Goal: Transaction & Acquisition: Book appointment/travel/reservation

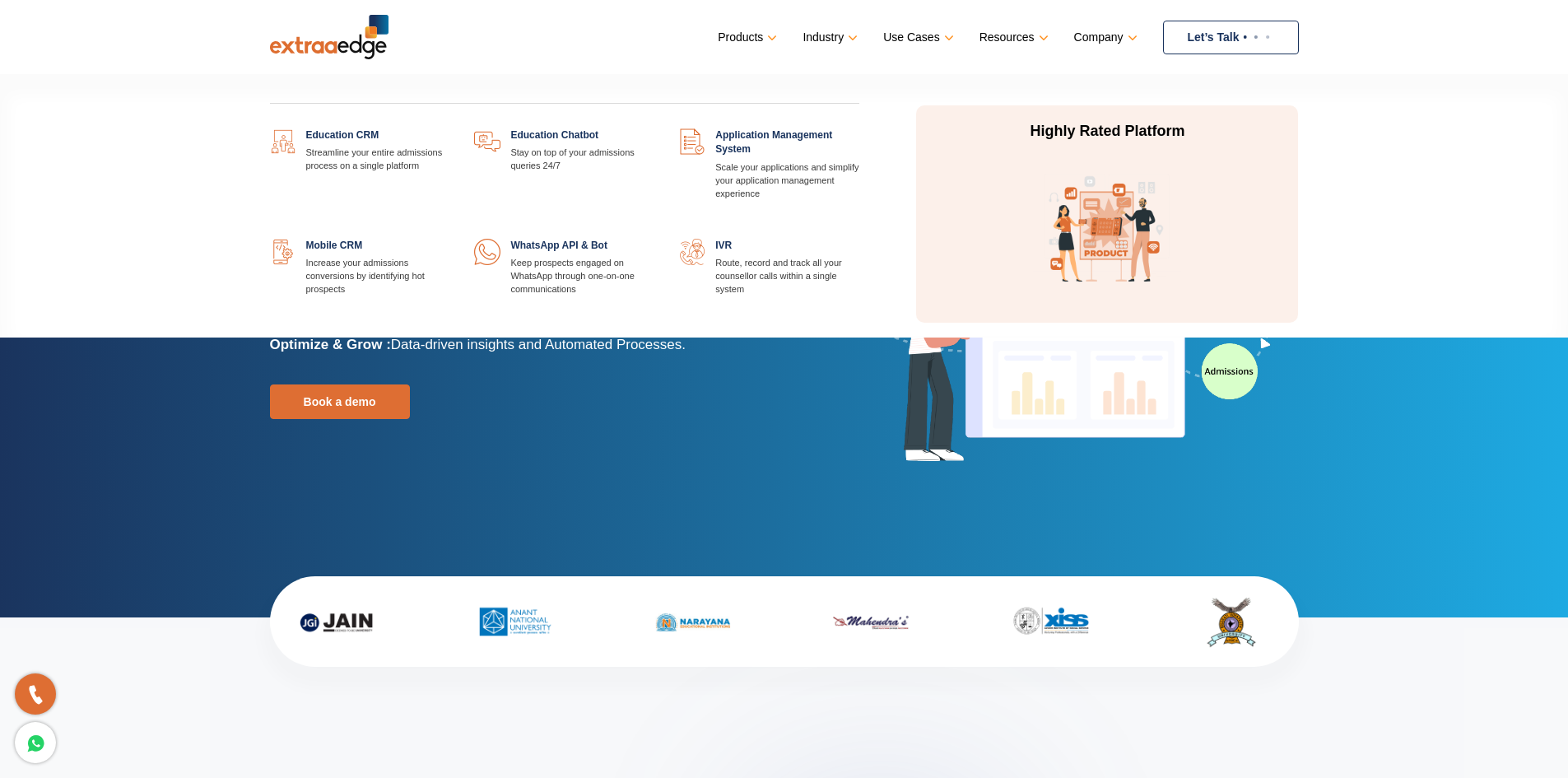
click at [449, 239] on link at bounding box center [449, 239] width 0 height 0
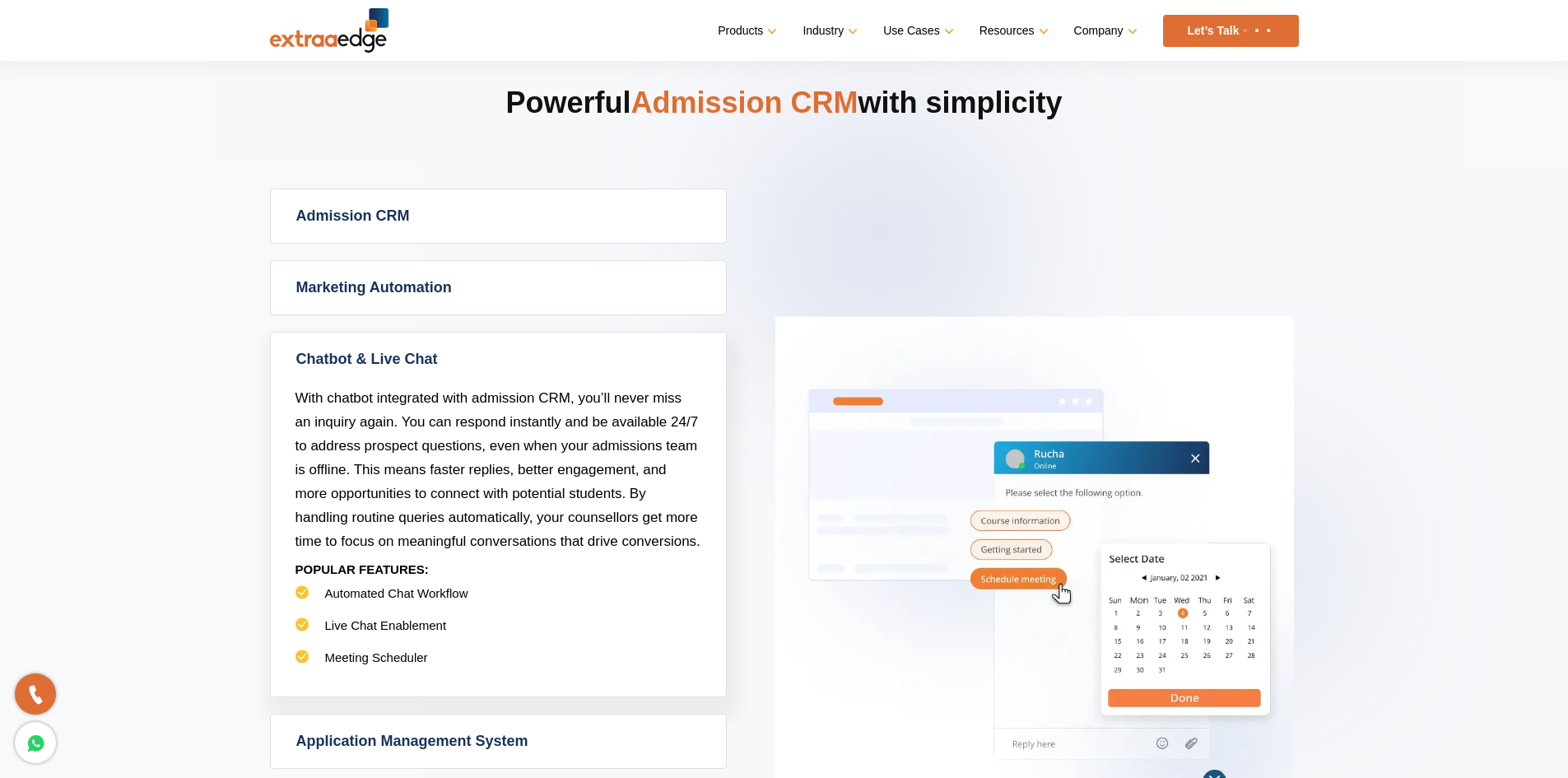
scroll to position [823, 0]
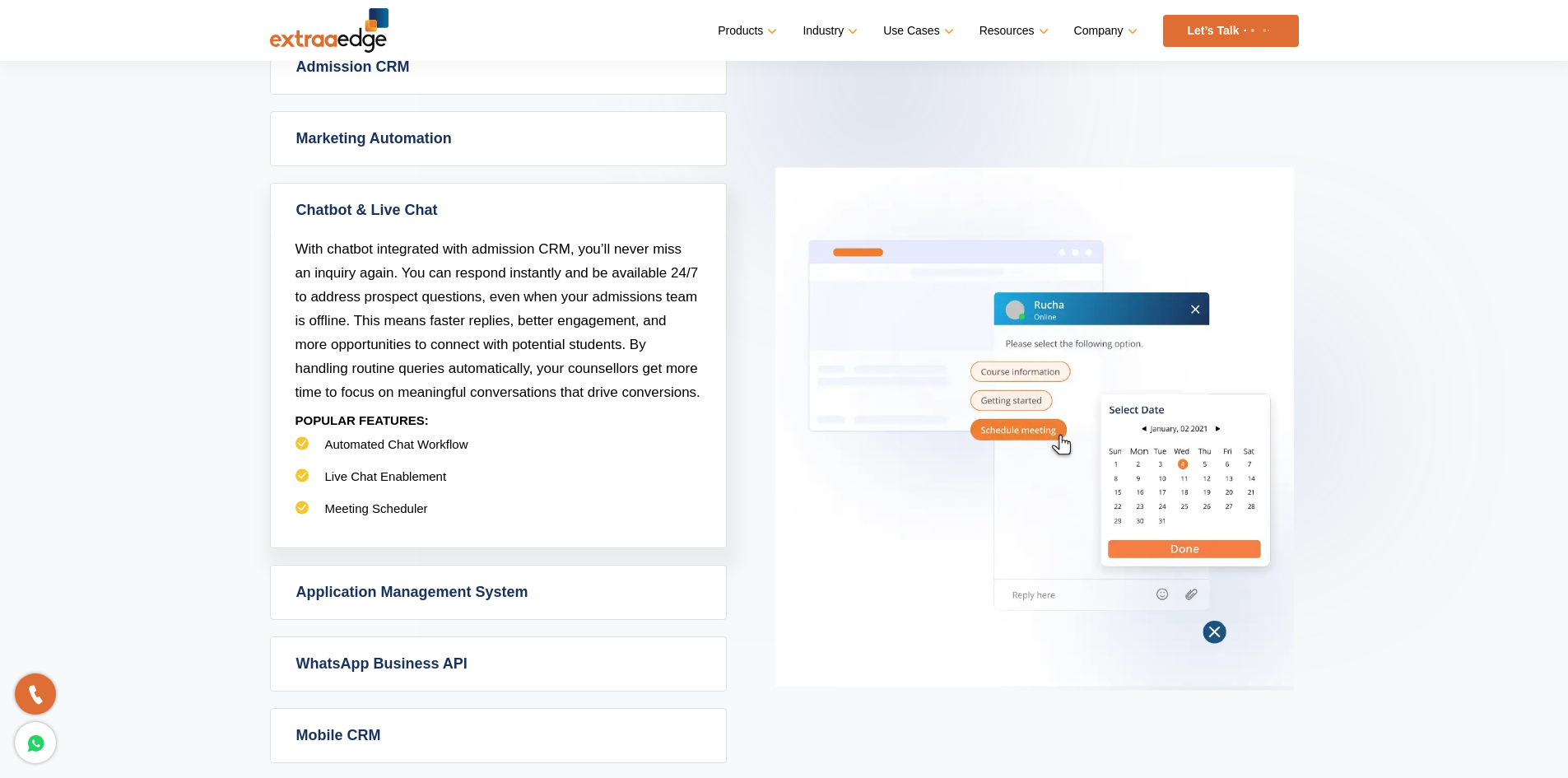
click at [402, 603] on link "Application Management System" at bounding box center [497, 592] width 455 height 53
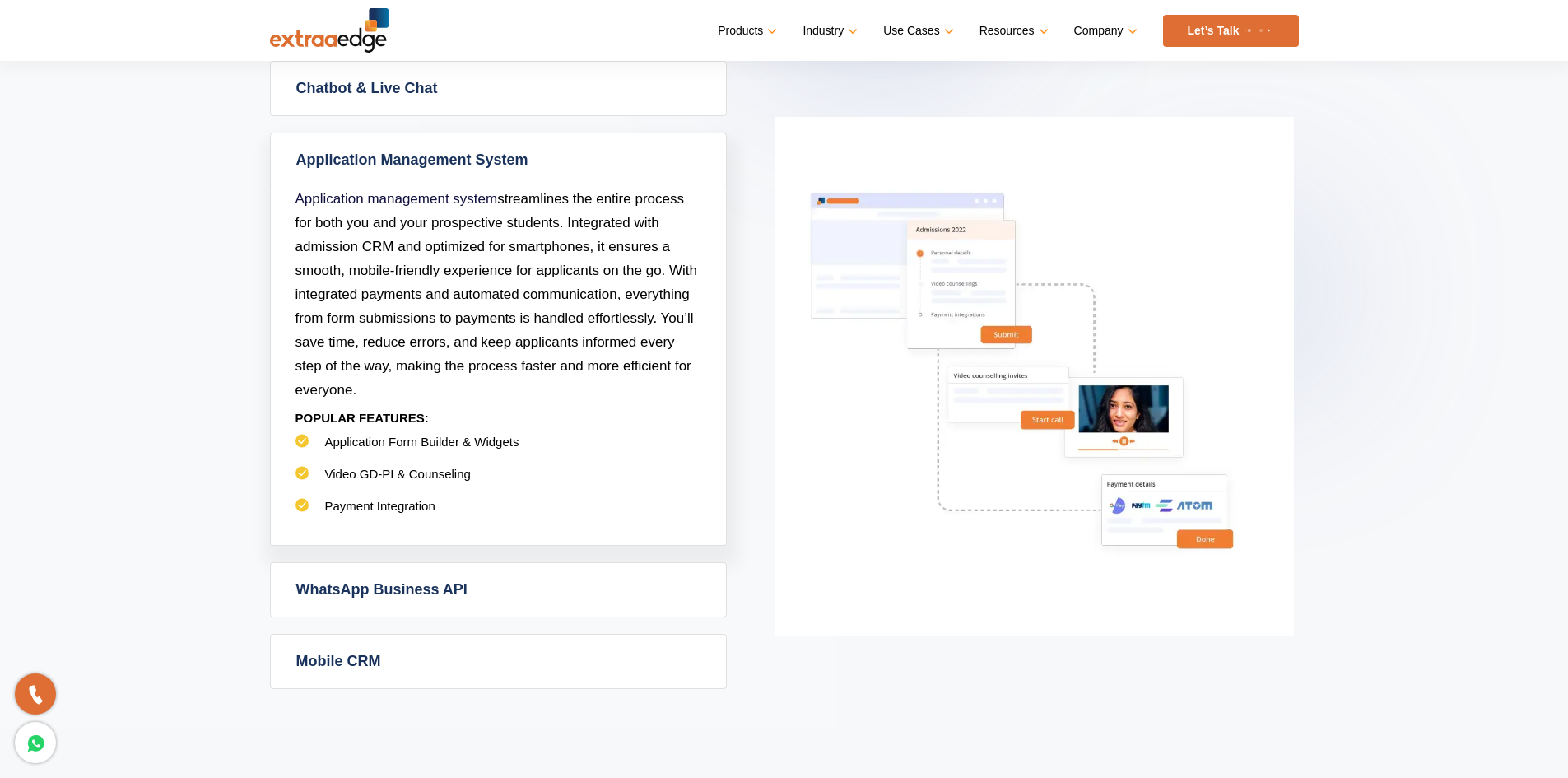
scroll to position [906, 0]
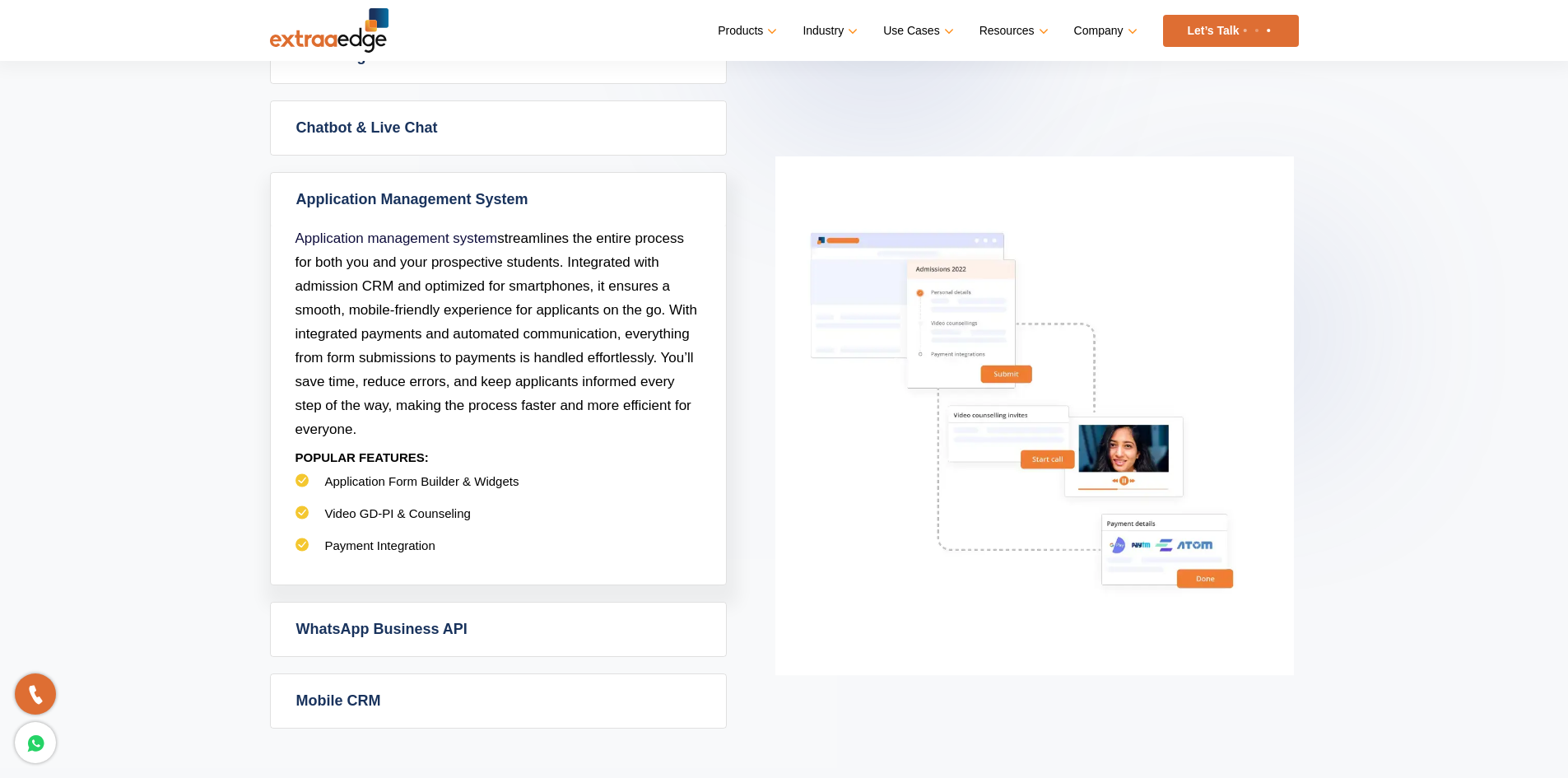
click at [378, 699] on link "Mobile CRM" at bounding box center [497, 701] width 455 height 53
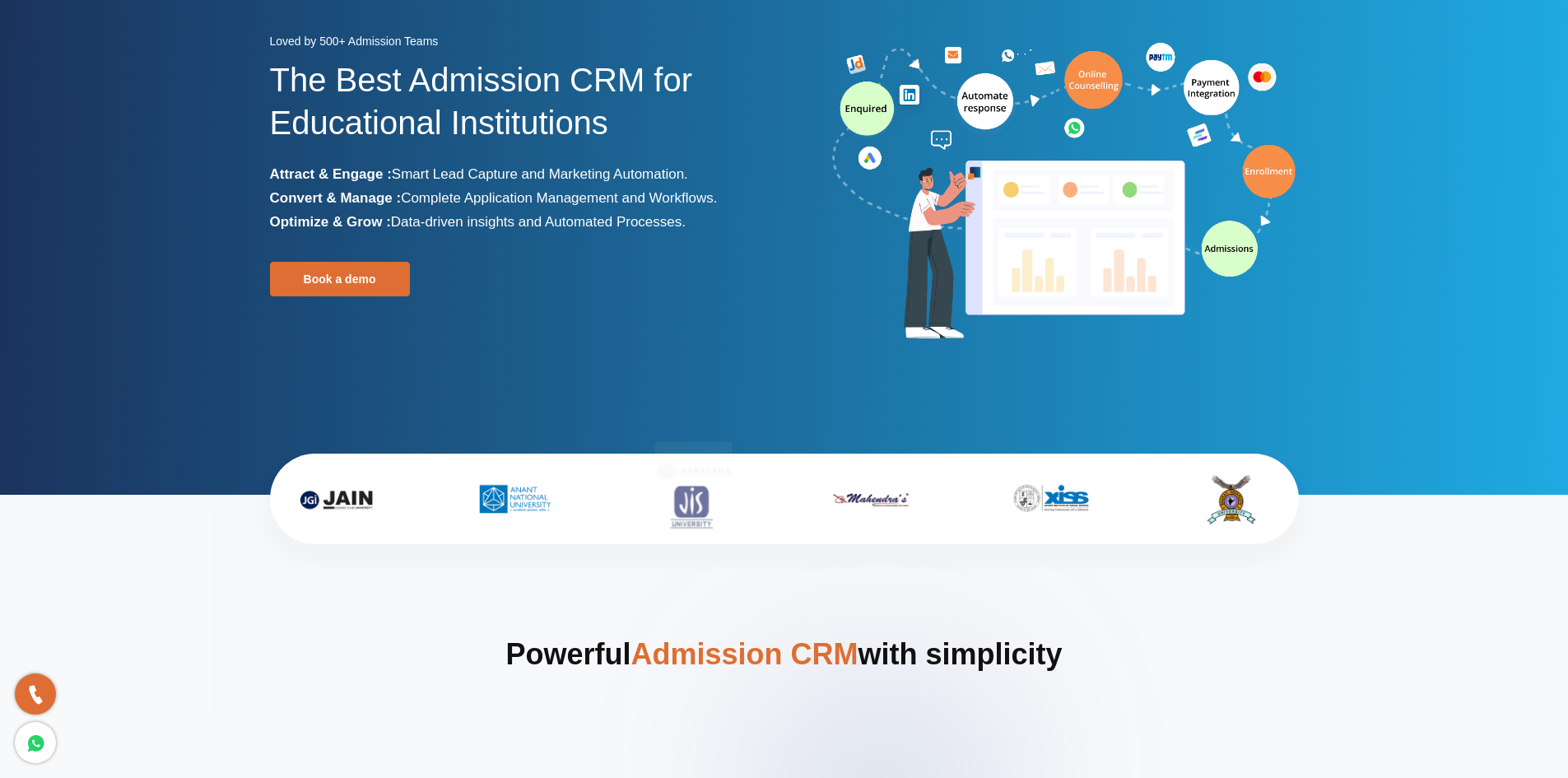
scroll to position [0, 0]
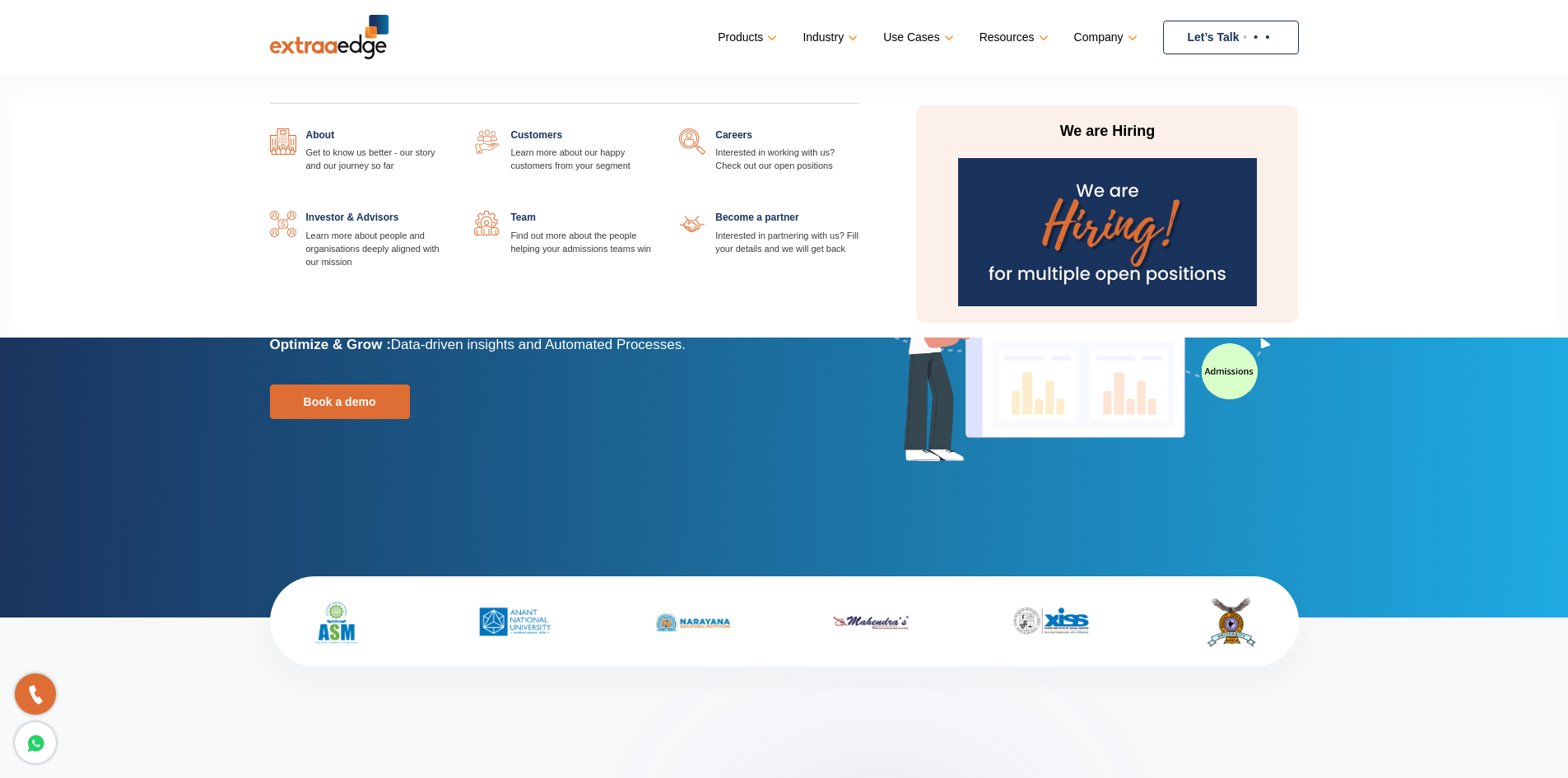
click at [449, 129] on link at bounding box center [449, 129] width 0 height 0
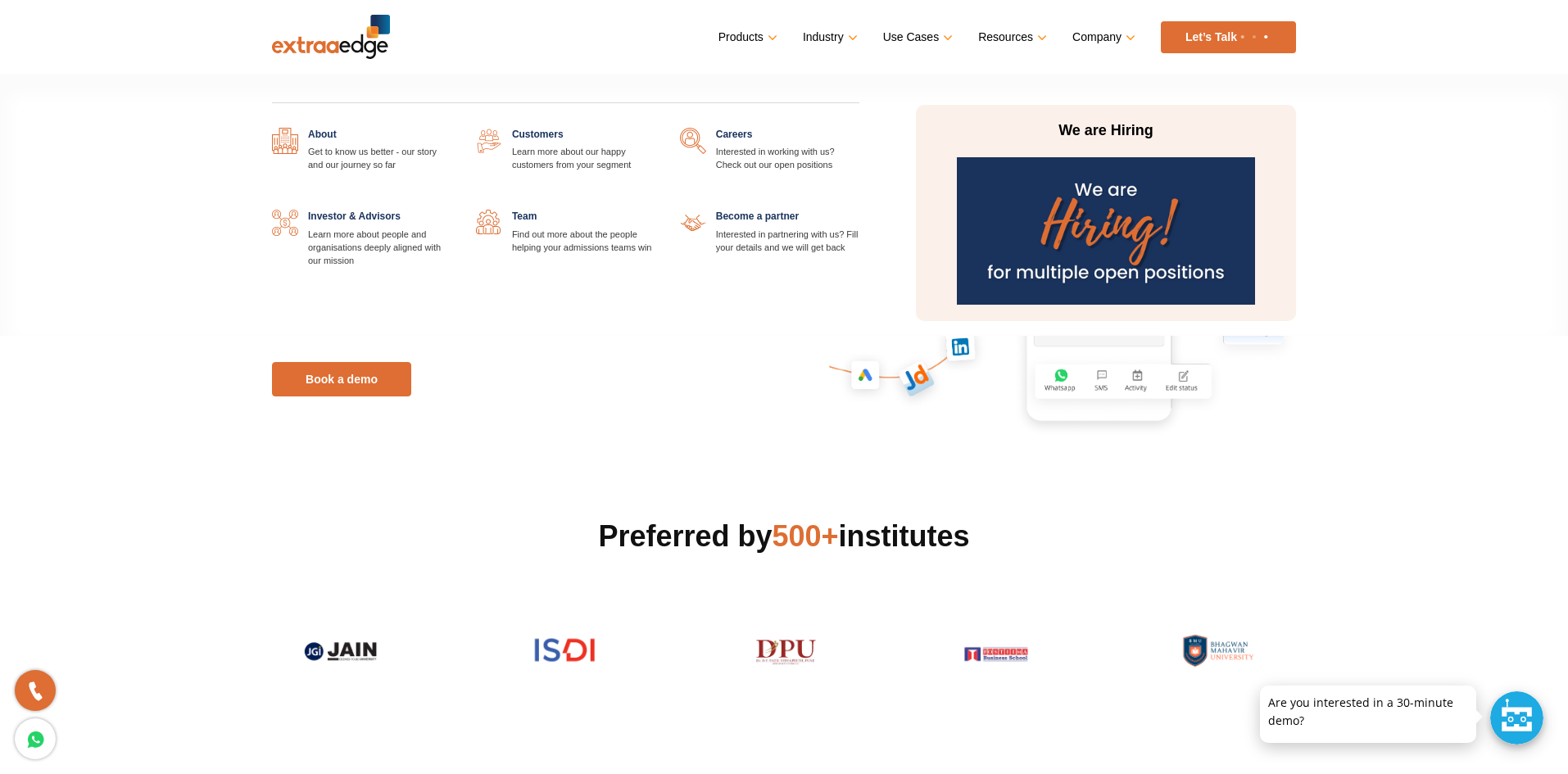
click at [1116, 39] on link "Company" at bounding box center [1102, 37] width 60 height 23
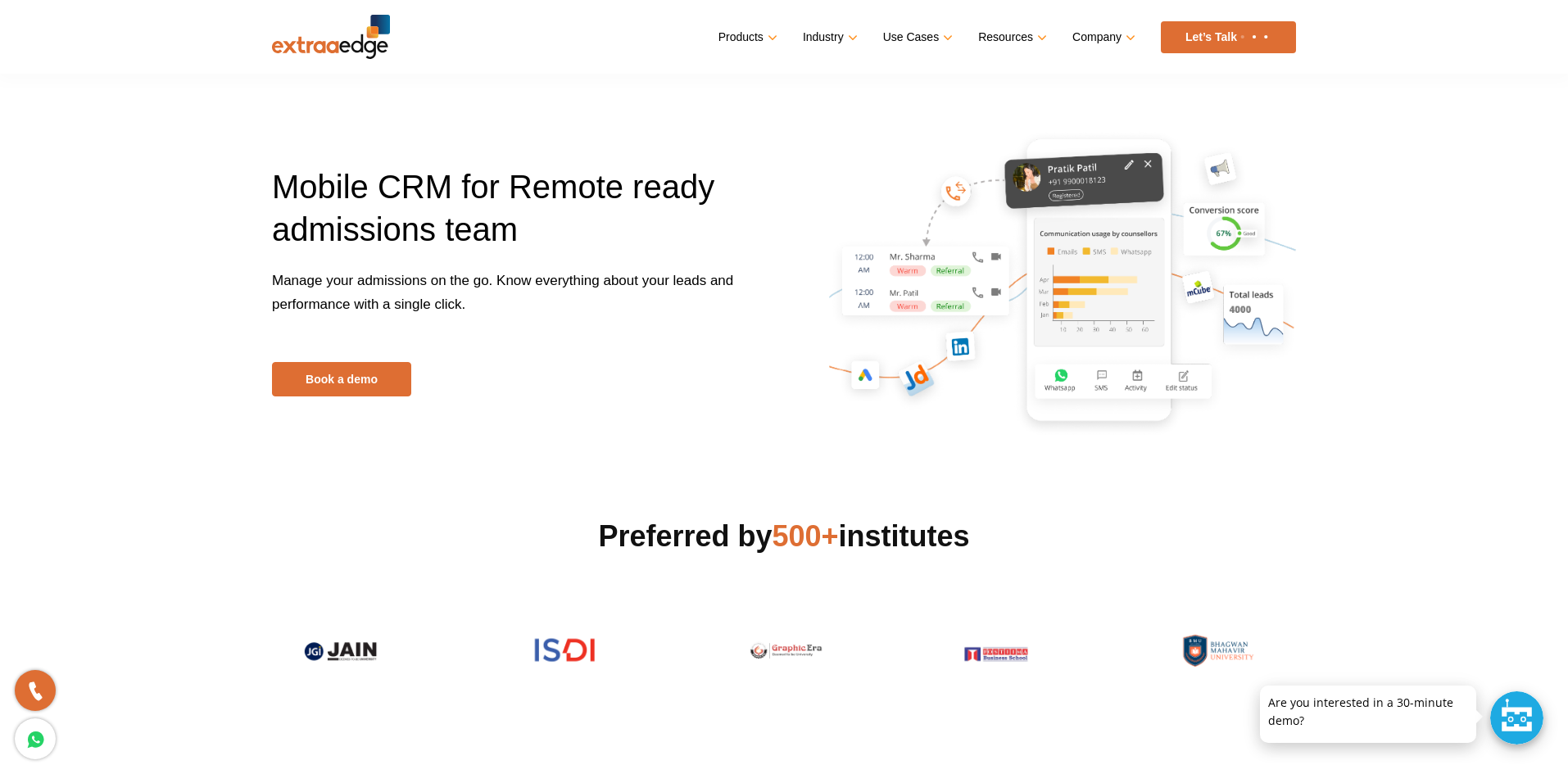
click at [1195, 40] on link "Let’s Talk" at bounding box center [1228, 37] width 135 height 32
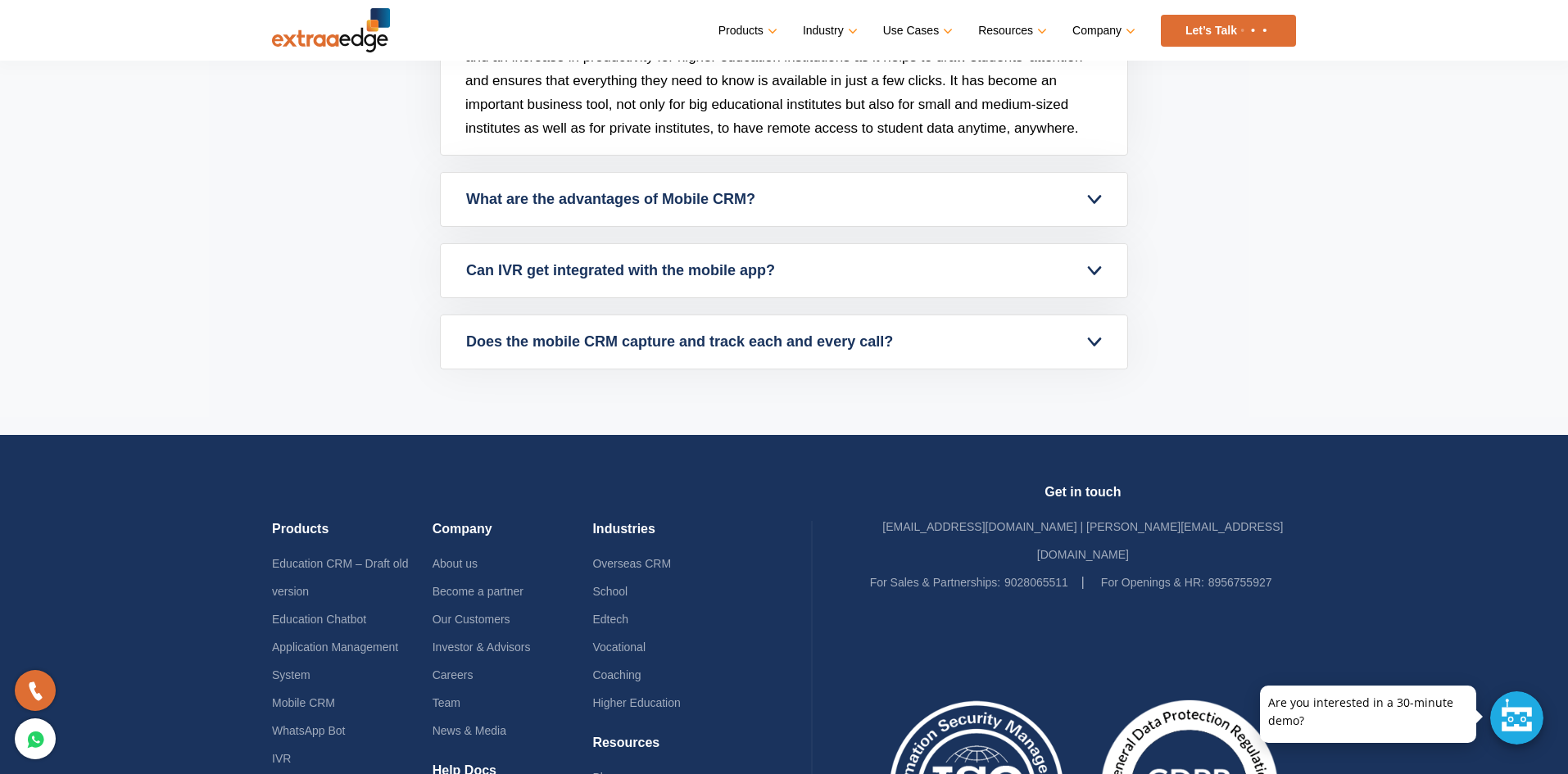
scroll to position [4096, 0]
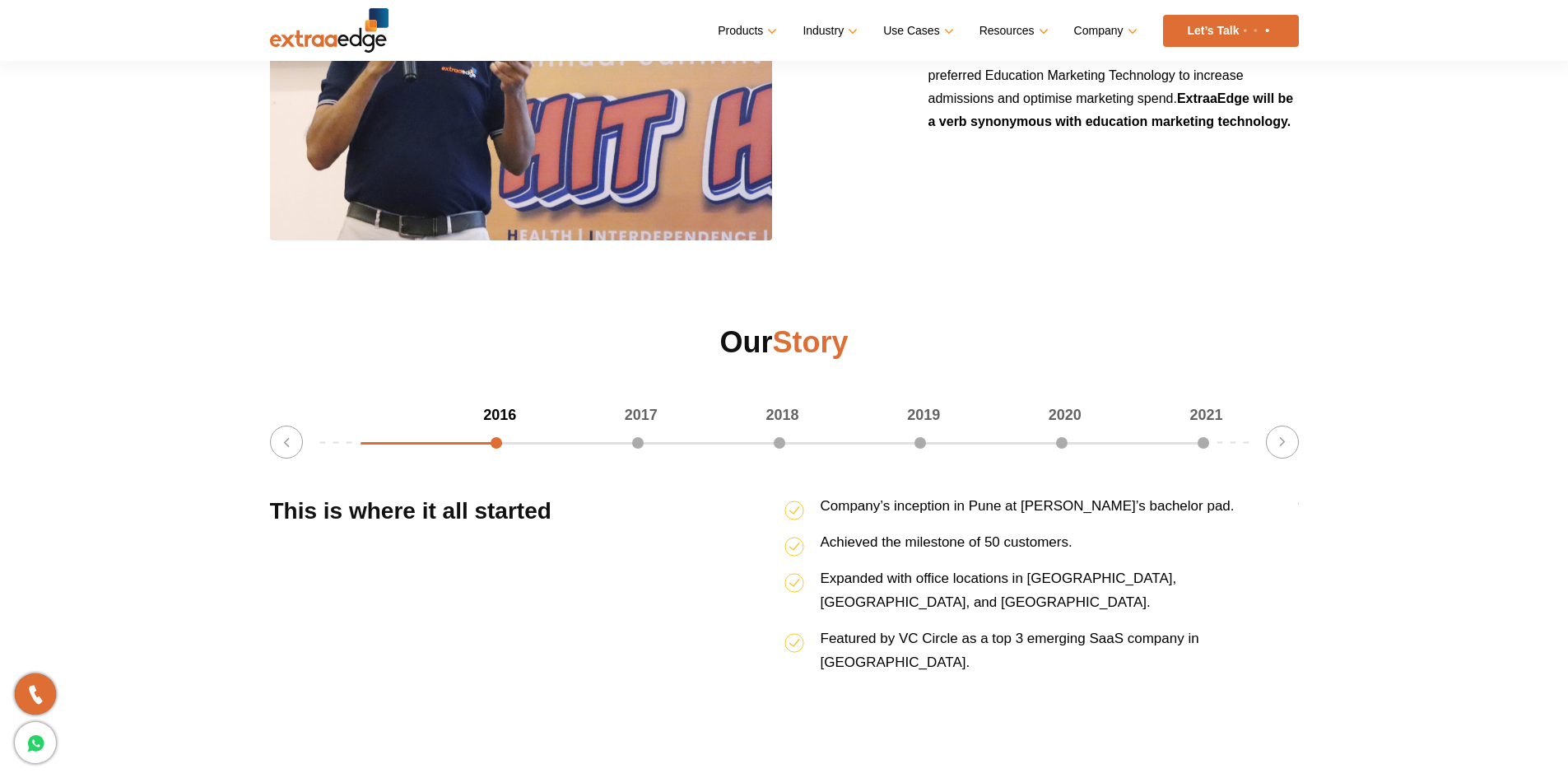
scroll to position [2059, 0]
